Goal: Find specific page/section: Find specific page/section

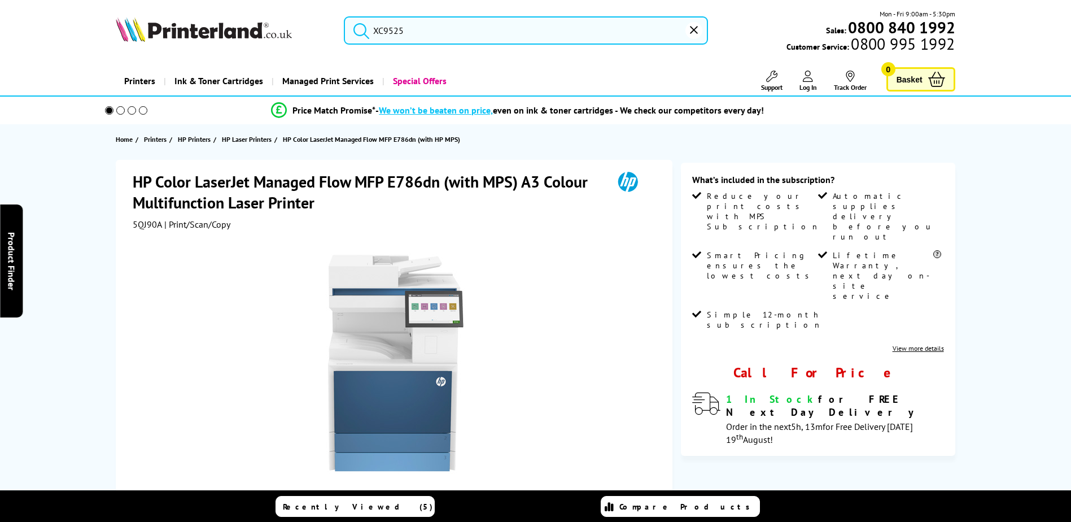
click at [450, 22] on input "XC9525" at bounding box center [526, 30] width 364 height 28
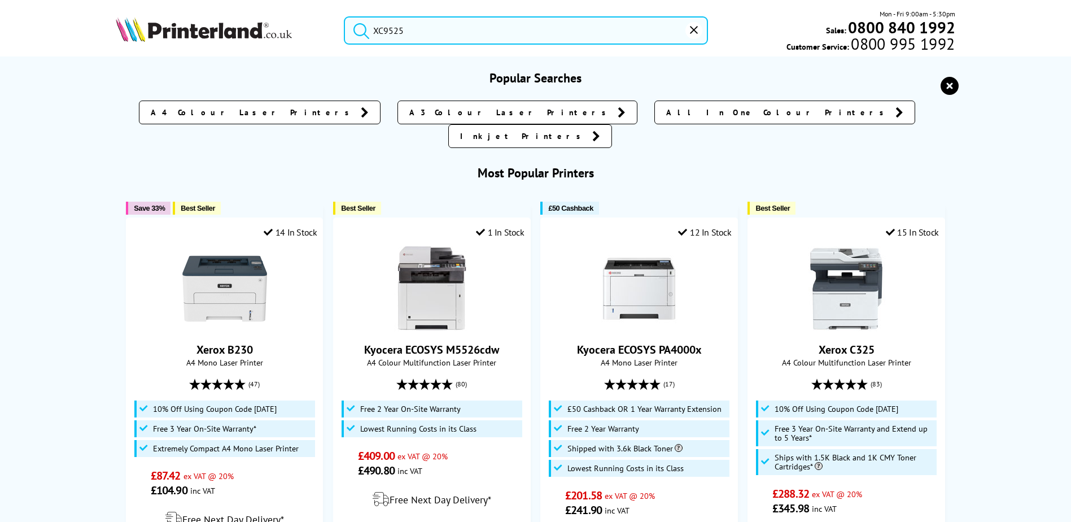
paste input "Lexmark"
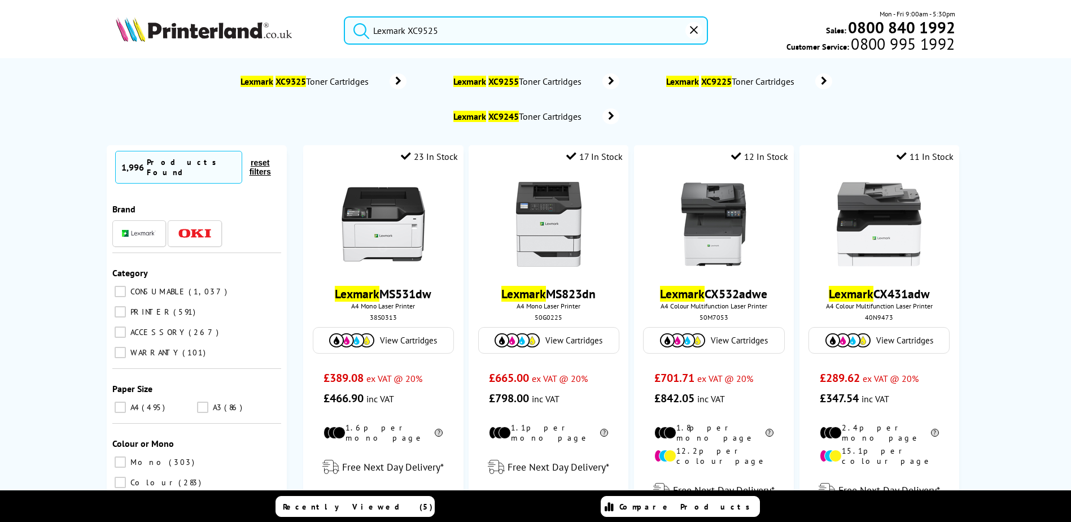
drag, startPoint x: 412, startPoint y: 30, endPoint x: 333, endPoint y: 24, distance: 79.3
click at [333, 24] on div "Lexmark XC9525" at bounding box center [519, 30] width 378 height 28
type input "XC9525"
